Goal: Find contact information: Find contact information

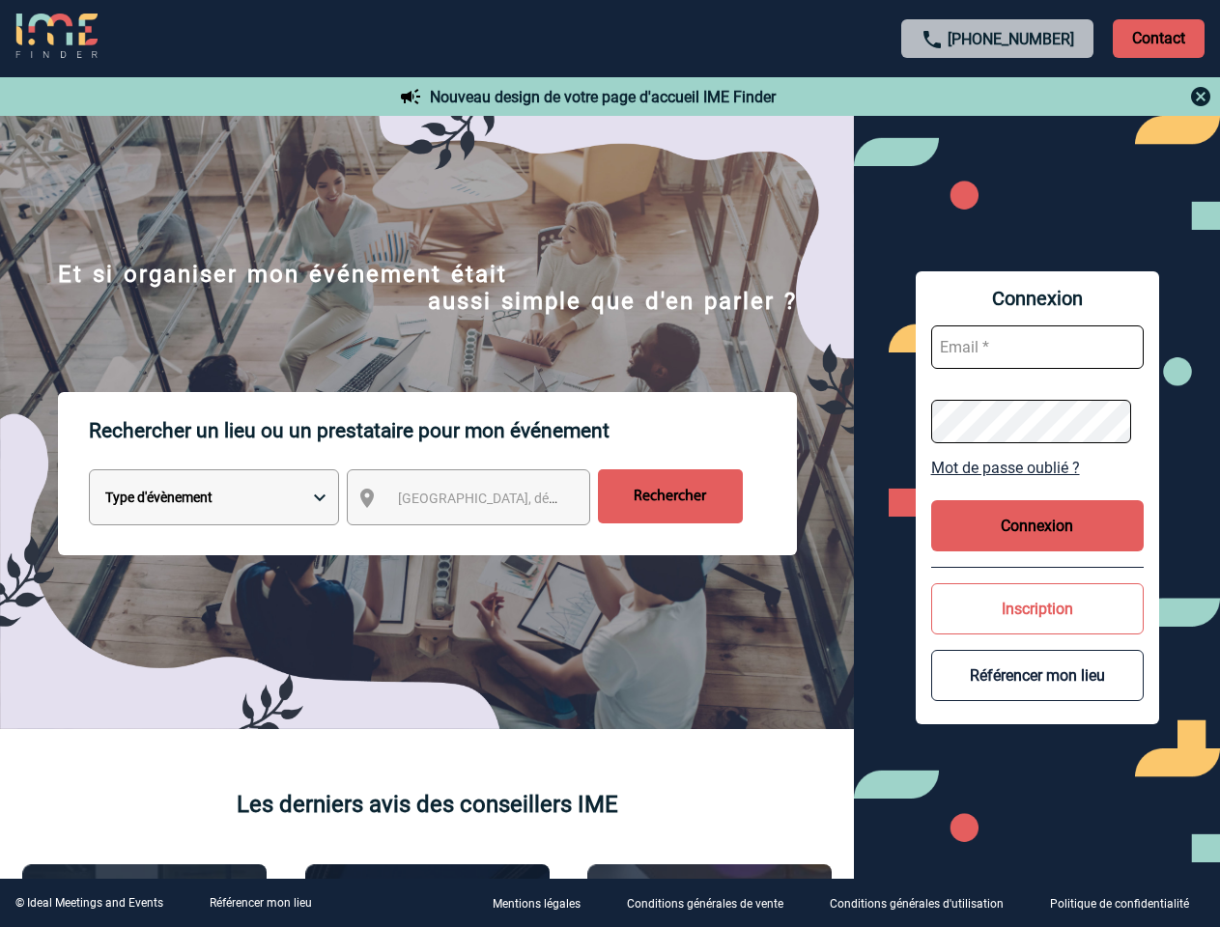
click at [610, 464] on p "Rechercher un lieu ou un prestataire pour mon événement" at bounding box center [443, 430] width 708 height 77
click at [1158, 38] on p "Contact" at bounding box center [1159, 38] width 92 height 39
click at [998, 97] on div at bounding box center [999, 96] width 430 height 23
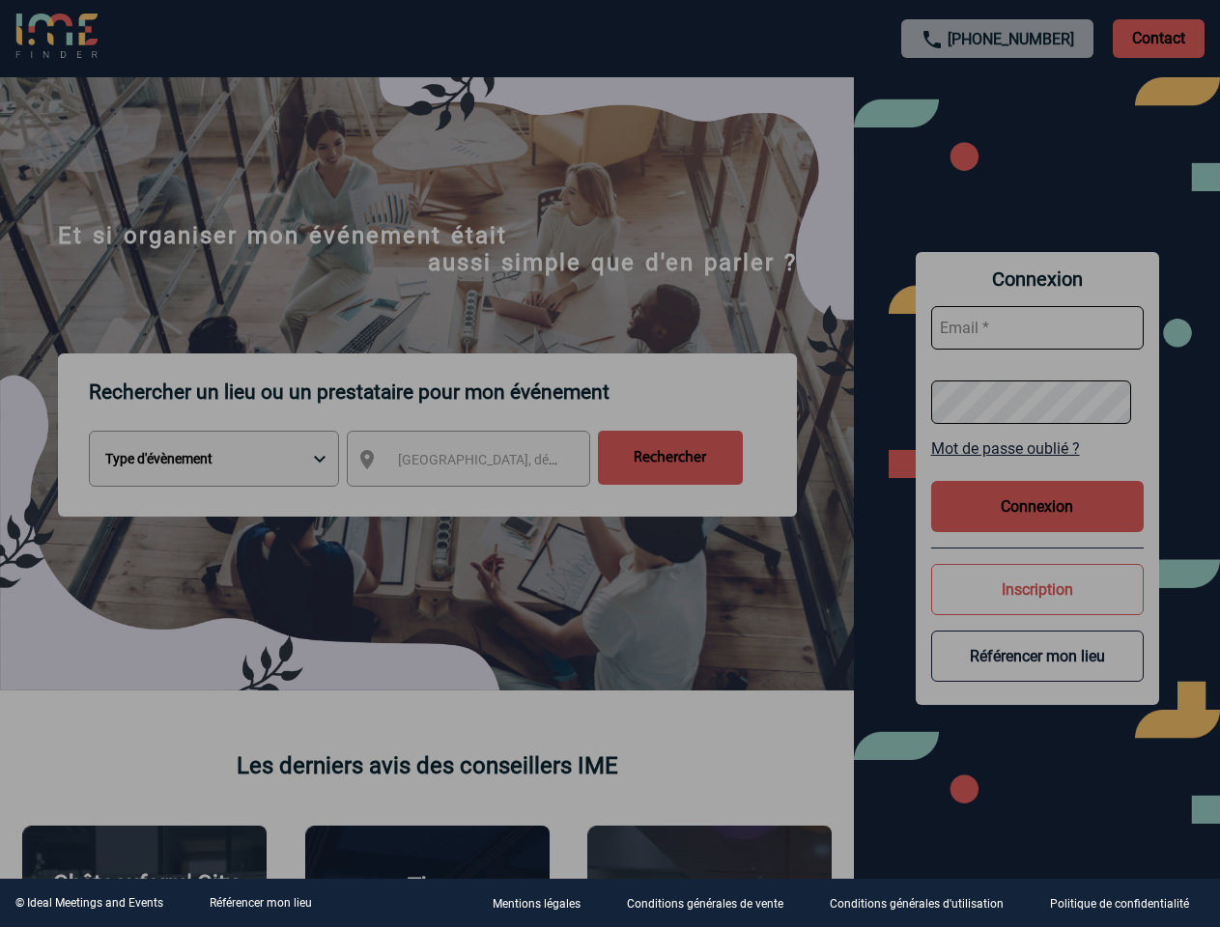
click at [486, 501] on div at bounding box center [610, 463] width 1220 height 927
click at [1038, 468] on div at bounding box center [610, 463] width 1220 height 927
click at [1038, 526] on div at bounding box center [610, 463] width 1220 height 927
click at [1038, 609] on div at bounding box center [610, 463] width 1220 height 927
click at [1038, 675] on div at bounding box center [610, 463] width 1220 height 927
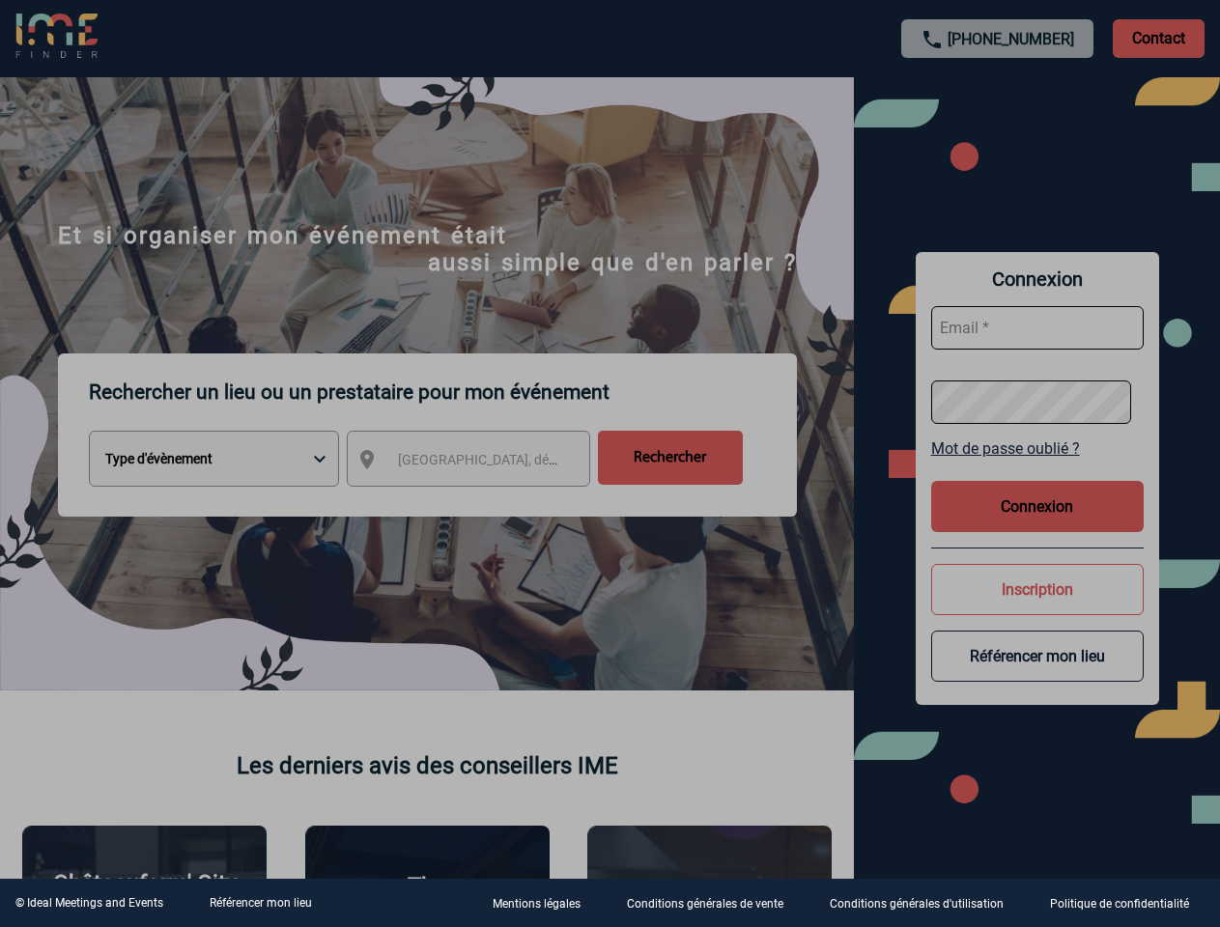
click at [260, 903] on link "Référencer mon lieu" at bounding box center [261, 904] width 102 height 14
